Goal: Navigation & Orientation: Find specific page/section

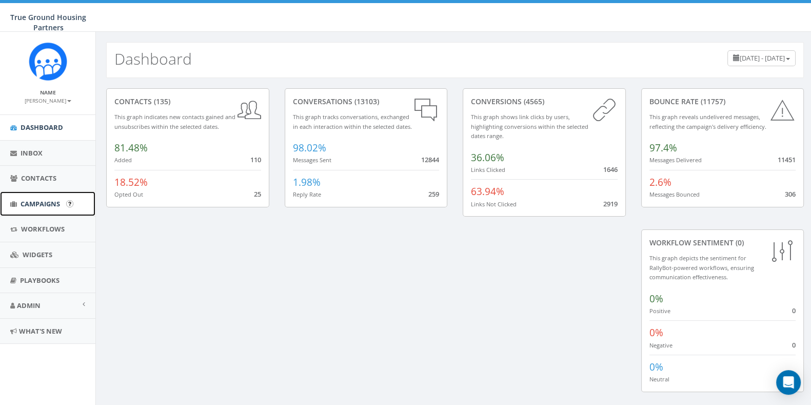
click at [48, 206] on span "Campaigns" at bounding box center [41, 203] width 40 height 9
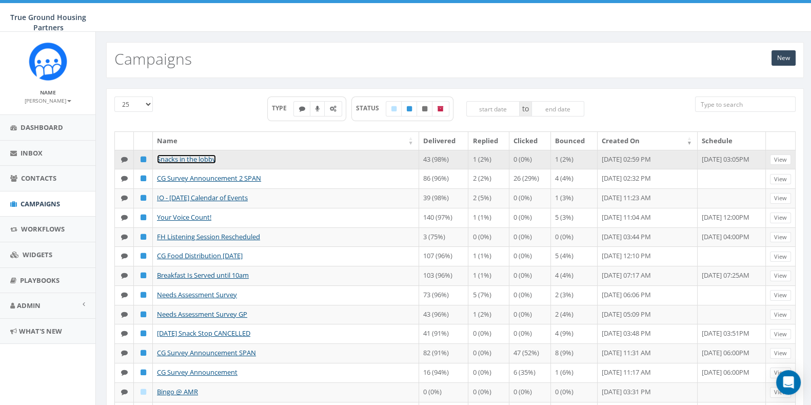
click at [196, 158] on link "Snacks in the lobby" at bounding box center [186, 158] width 59 height 9
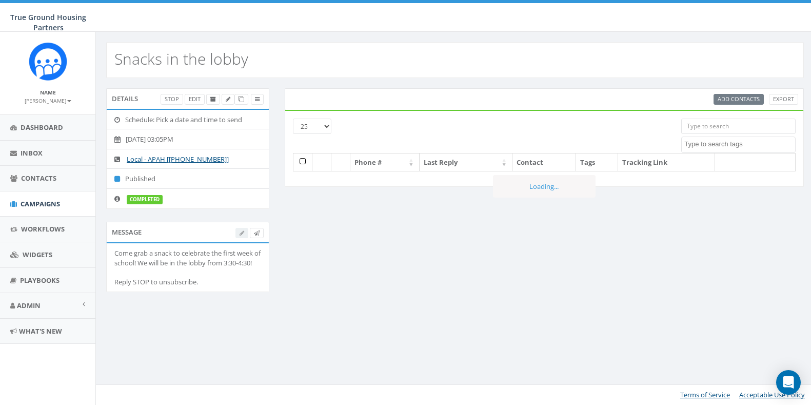
select select
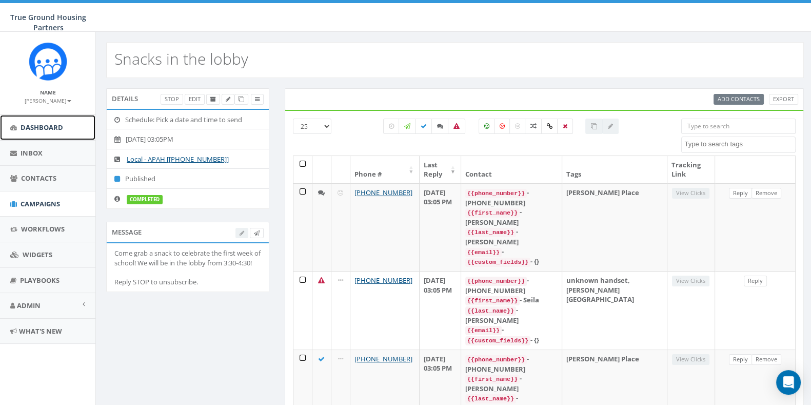
click at [34, 130] on span "Dashboard" at bounding box center [42, 127] width 43 height 9
click at [52, 127] on span "Dashboard" at bounding box center [42, 127] width 43 height 9
